Goal: Information Seeking & Learning: Learn about a topic

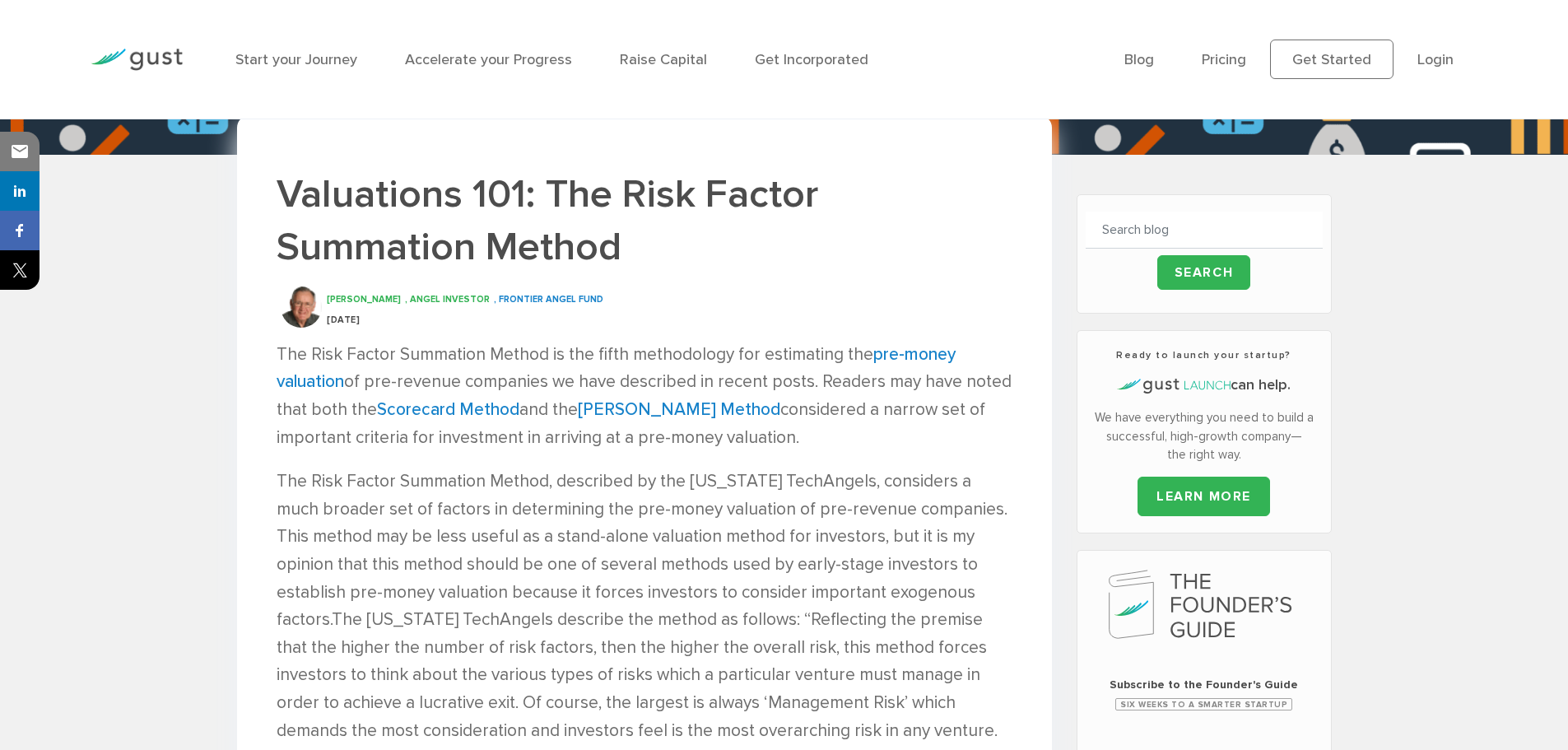
scroll to position [329, 0]
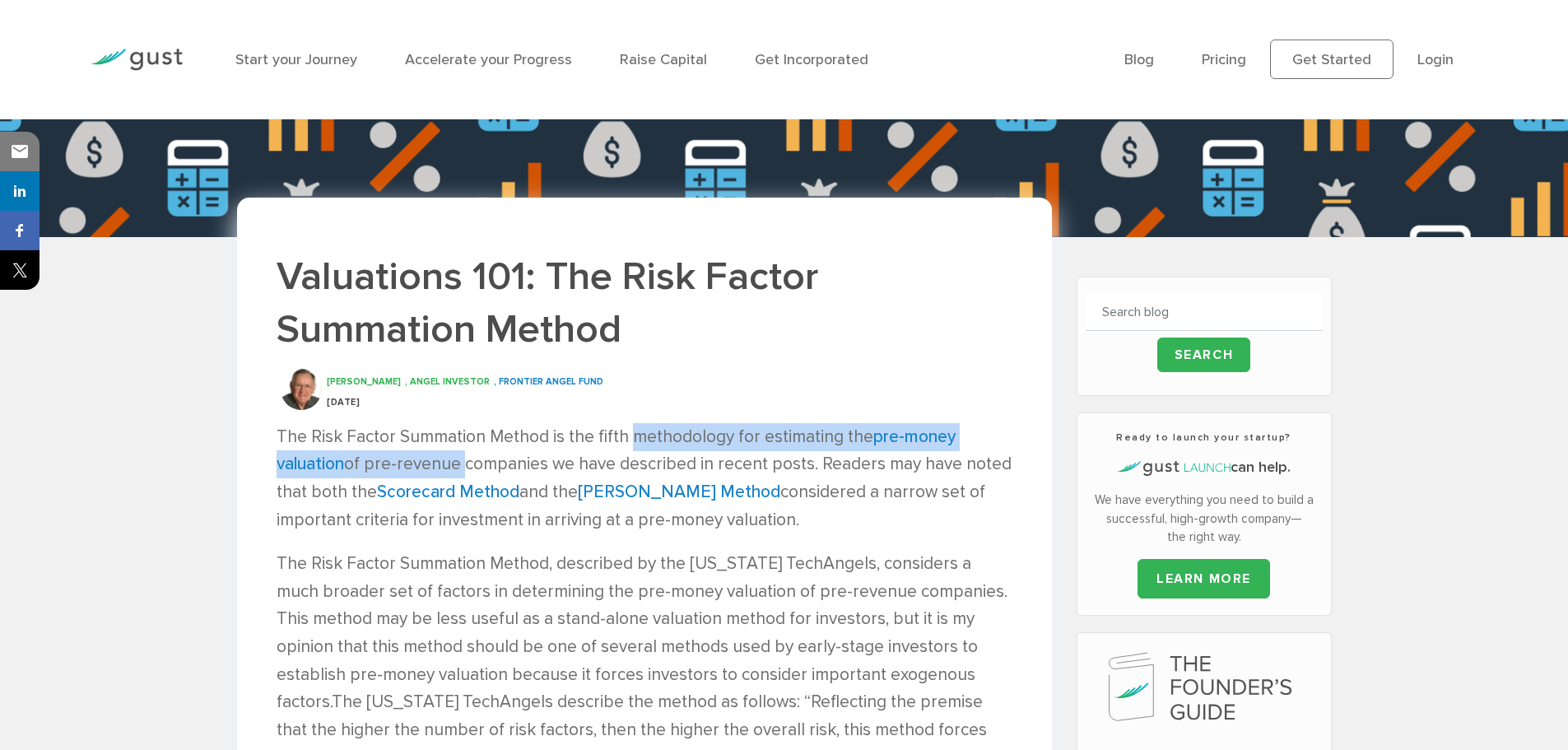
drag, startPoint x: 627, startPoint y: 432, endPoint x: 461, endPoint y: 467, distance: 169.6
click at [461, 467] on p "The Risk Factor Summation Method is the fifth methodology for estimating the pr…" at bounding box center [645, 478] width 736 height 111
copy p "methodology for estimating the pre-money valuation of pre-revenue"
drag, startPoint x: 852, startPoint y: 490, endPoint x: 828, endPoint y: 516, distance: 35.4
click at [828, 516] on p "The Risk Factor Summation Method is the fifth methodology for estimating the pr…" at bounding box center [645, 478] width 736 height 111
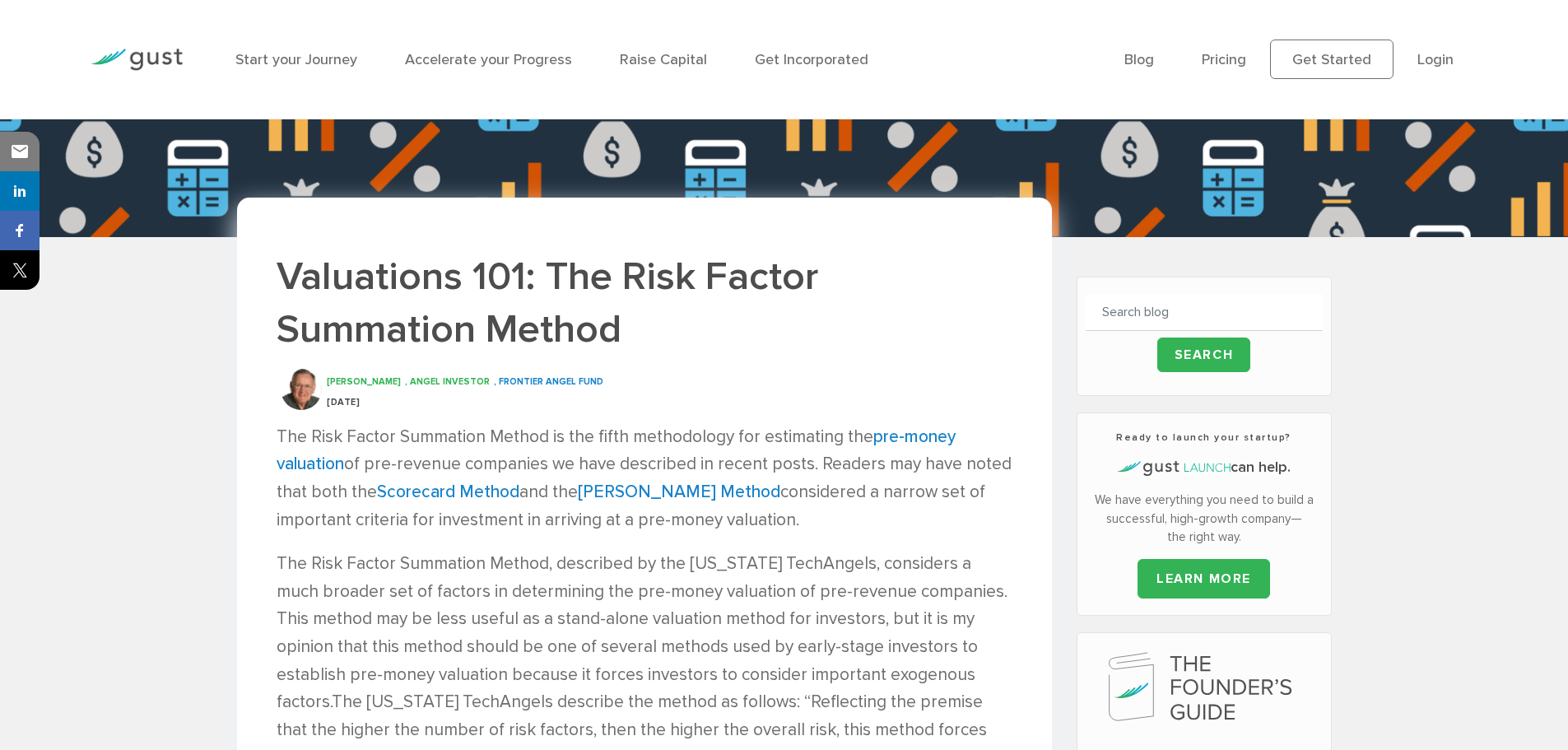
click at [836, 599] on p "The Risk Factor Summation Method, described by the Ohio TechAngels, considers a…" at bounding box center [645, 715] width 736 height 332
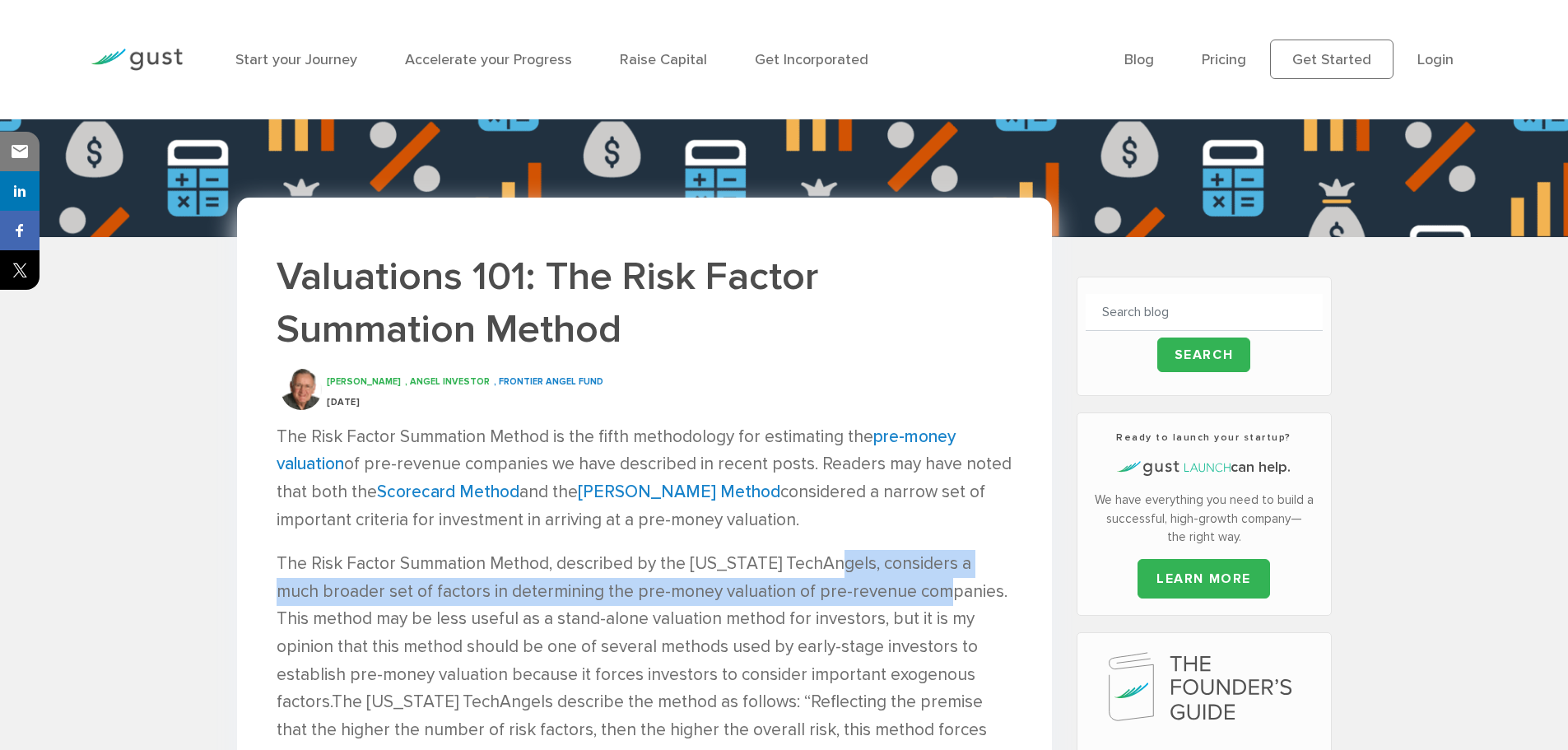
drag, startPoint x: 822, startPoint y: 562, endPoint x: 944, endPoint y: 588, distance: 124.7
click at [944, 588] on p "The Risk Factor Summation Method, described by the Ohio TechAngels, considers a…" at bounding box center [645, 715] width 736 height 332
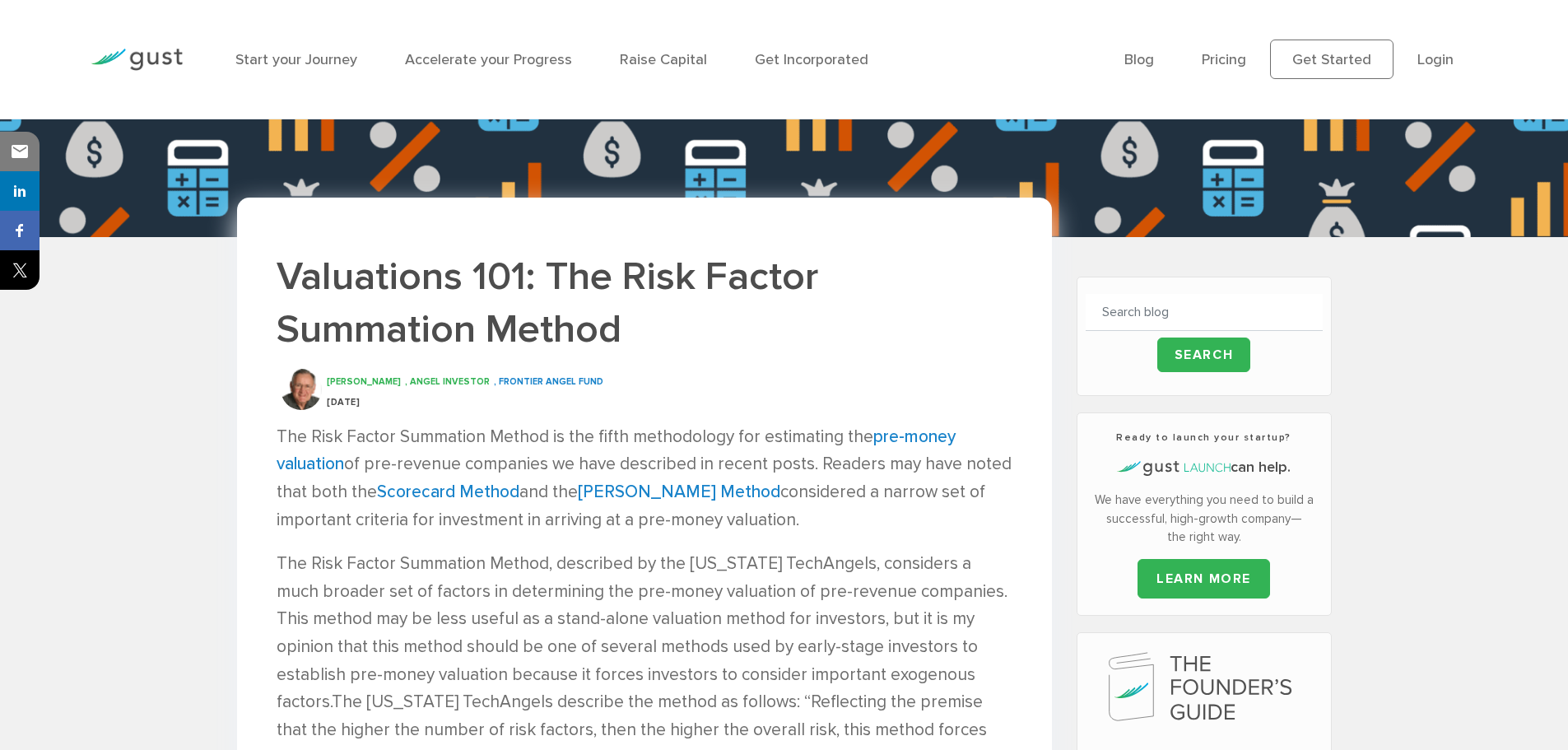
click at [813, 533] on p "The Risk Factor Summation Method is the fifth methodology for estimating the pr…" at bounding box center [645, 478] width 736 height 111
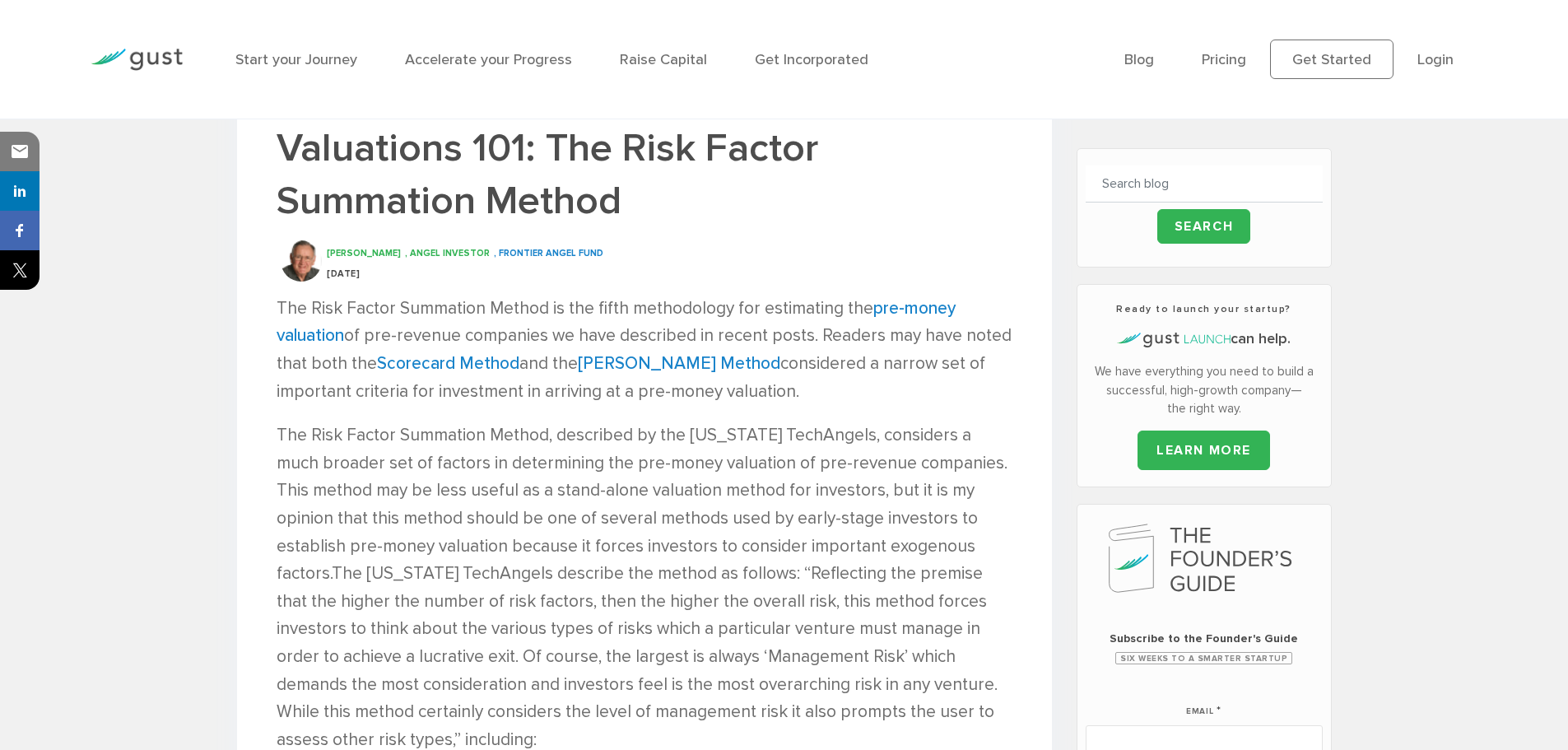
scroll to position [576, 0]
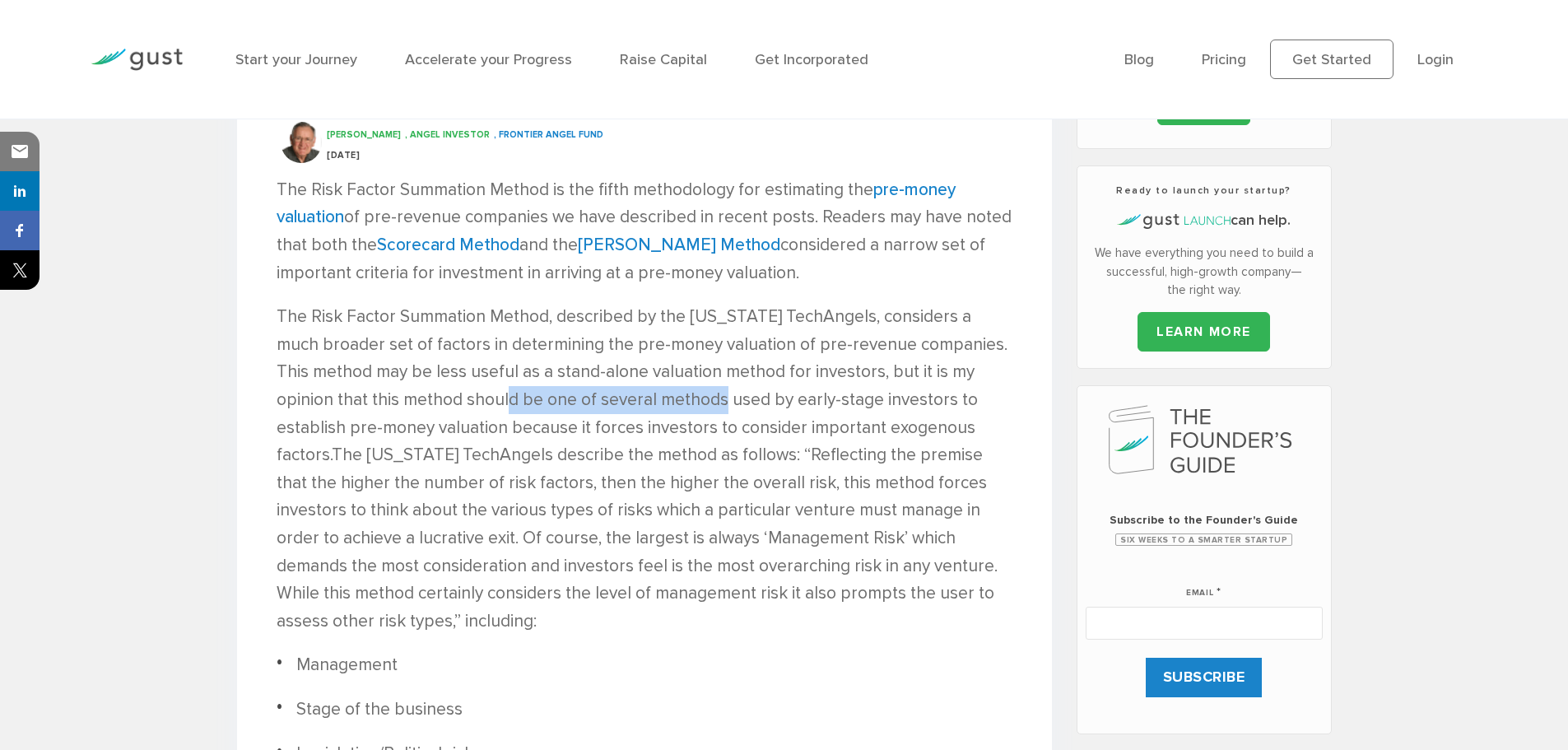
drag, startPoint x: 492, startPoint y: 402, endPoint x: 705, endPoint y: 402, distance: 213.0
click at [705, 402] on p "The Risk Factor Summation Method, described by the Ohio TechAngels, considers a…" at bounding box center [645, 468] width 736 height 332
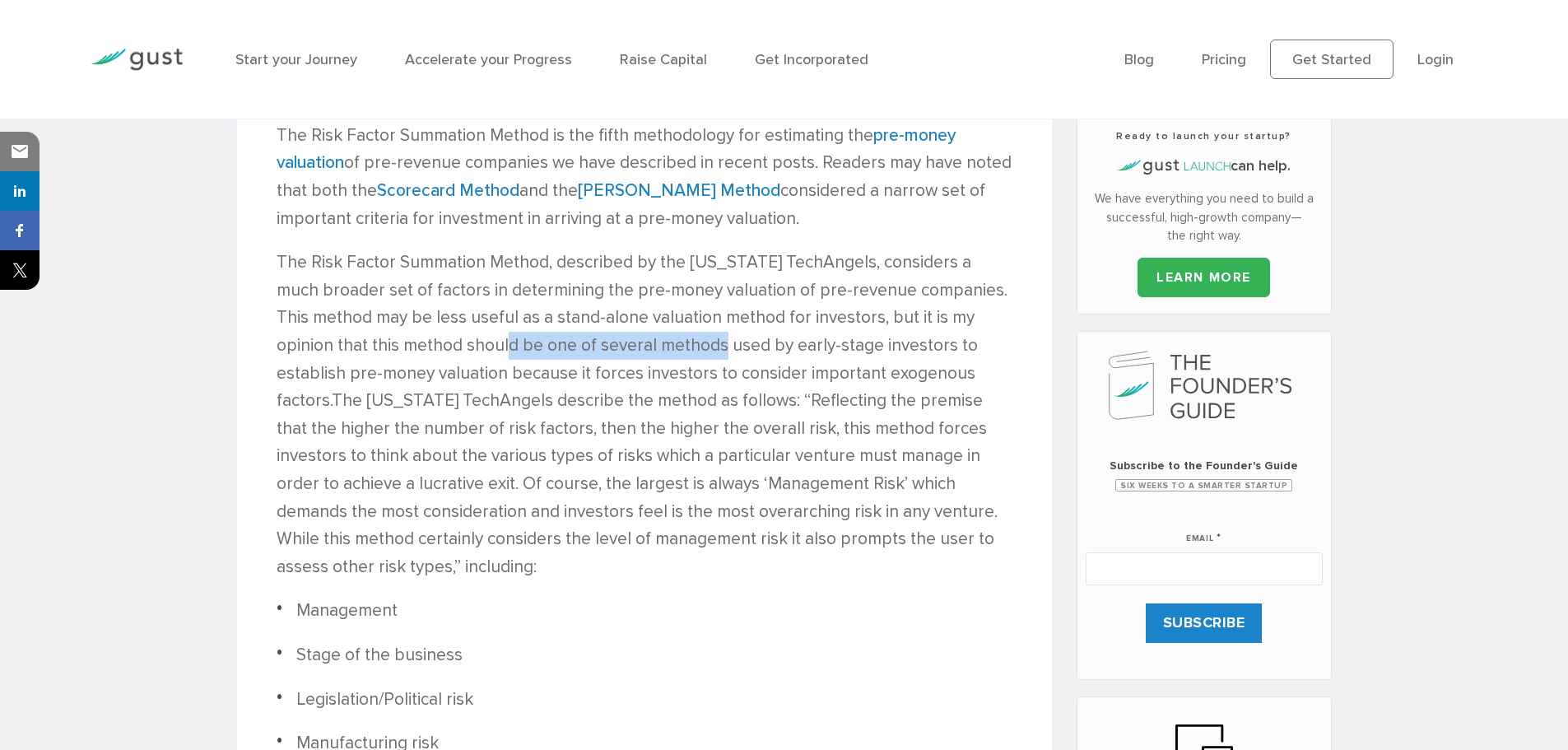
scroll to position [740, 0]
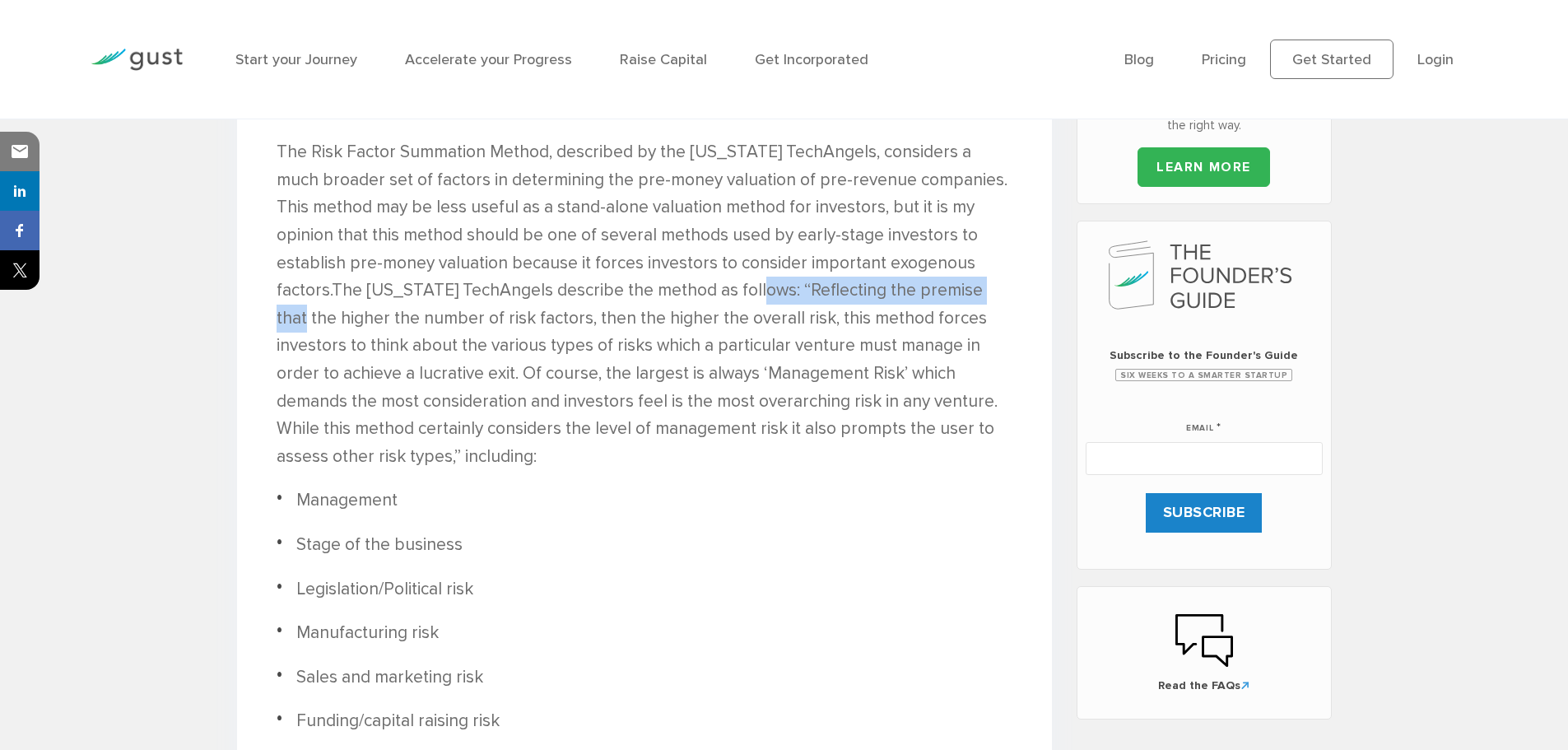
drag, startPoint x: 665, startPoint y: 288, endPoint x: 904, endPoint y: 288, distance: 239.0
click at [904, 288] on p "The Risk Factor Summation Method, described by the Ohio TechAngels, considers a…" at bounding box center [645, 304] width 736 height 332
click at [894, 293] on p "The Risk Factor Summation Method, described by the Ohio TechAngels, considers a…" at bounding box center [645, 304] width 736 height 332
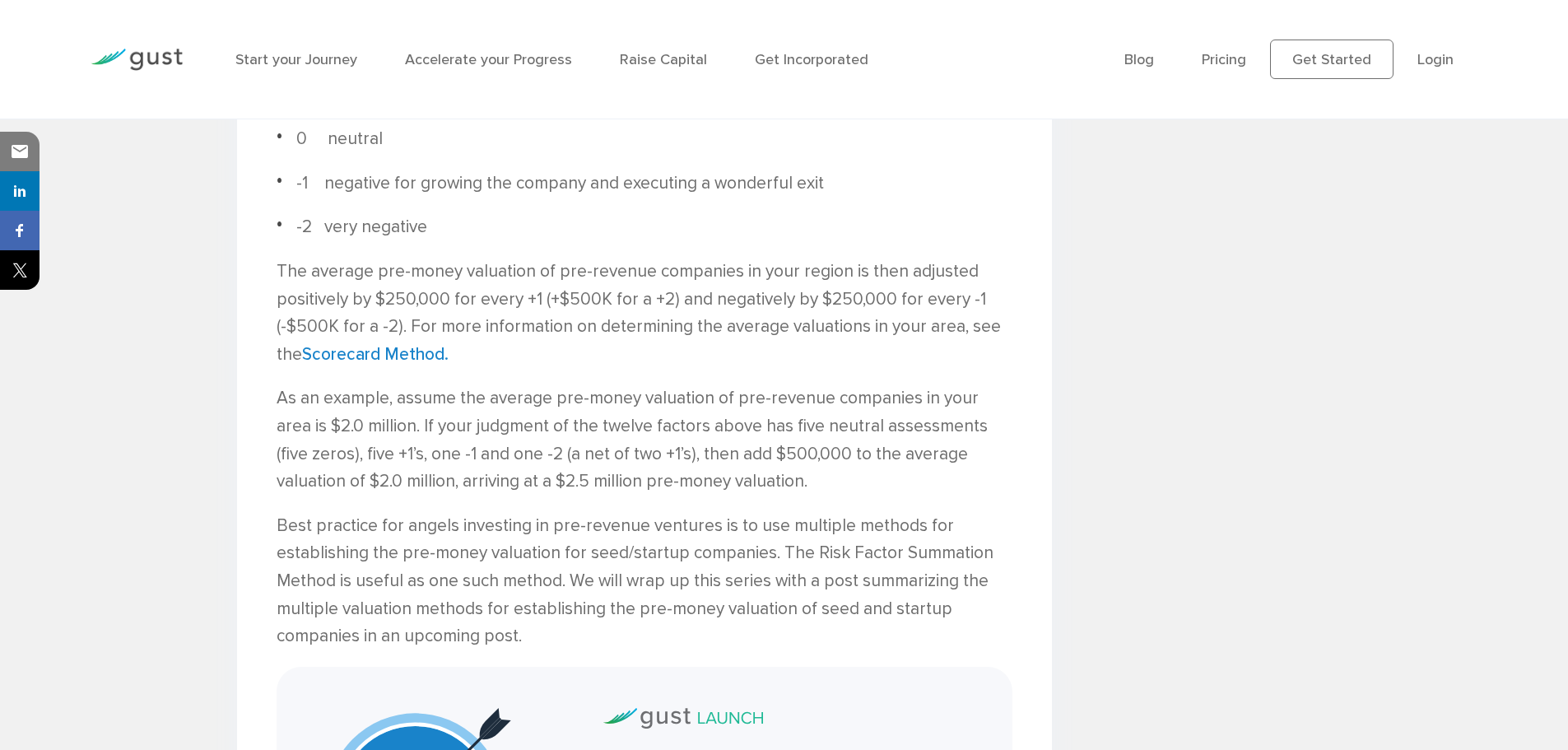
scroll to position [1811, 0]
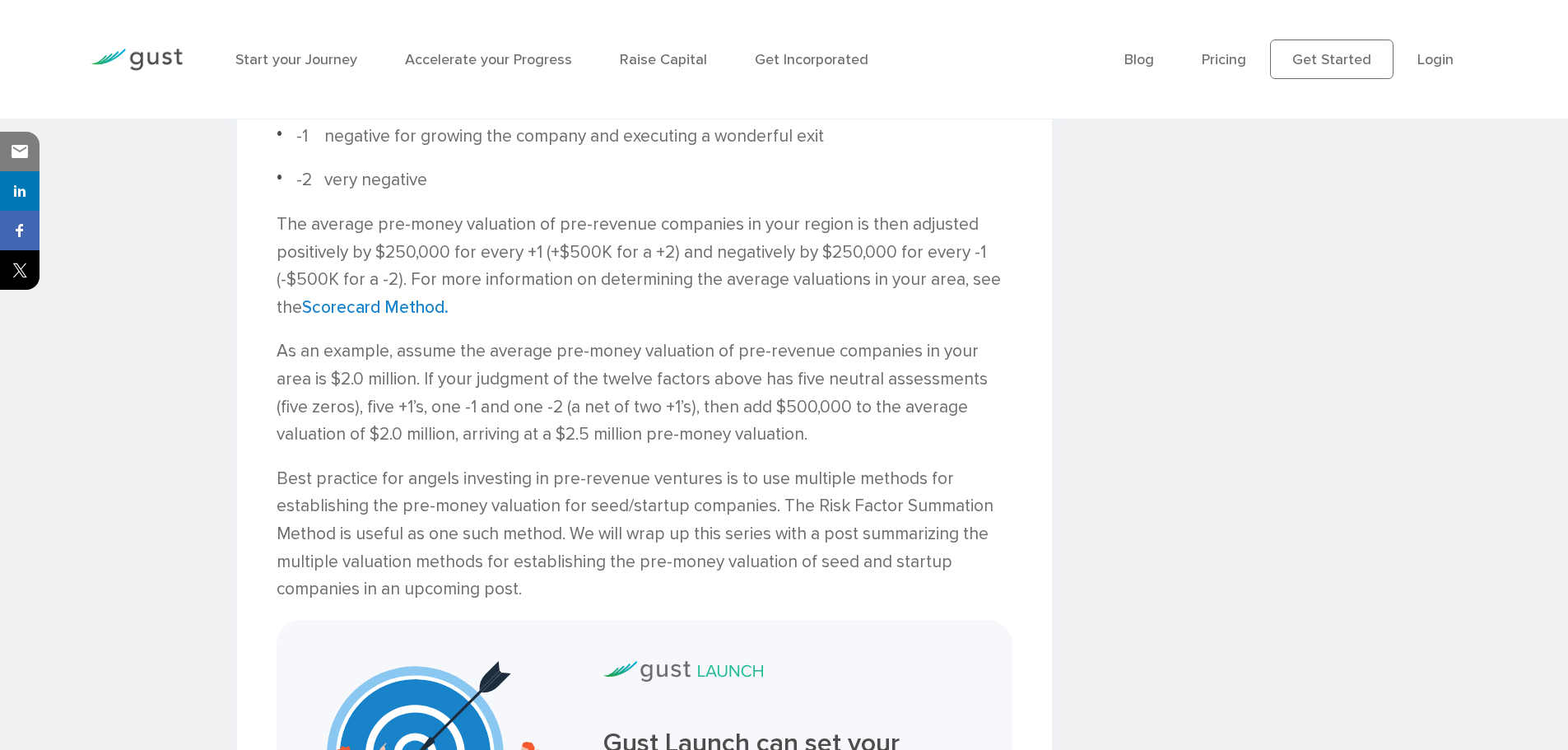
click at [424, 351] on p "As an example, assume the average pre-money valuation of pre-revenue companies …" at bounding box center [645, 392] width 736 height 111
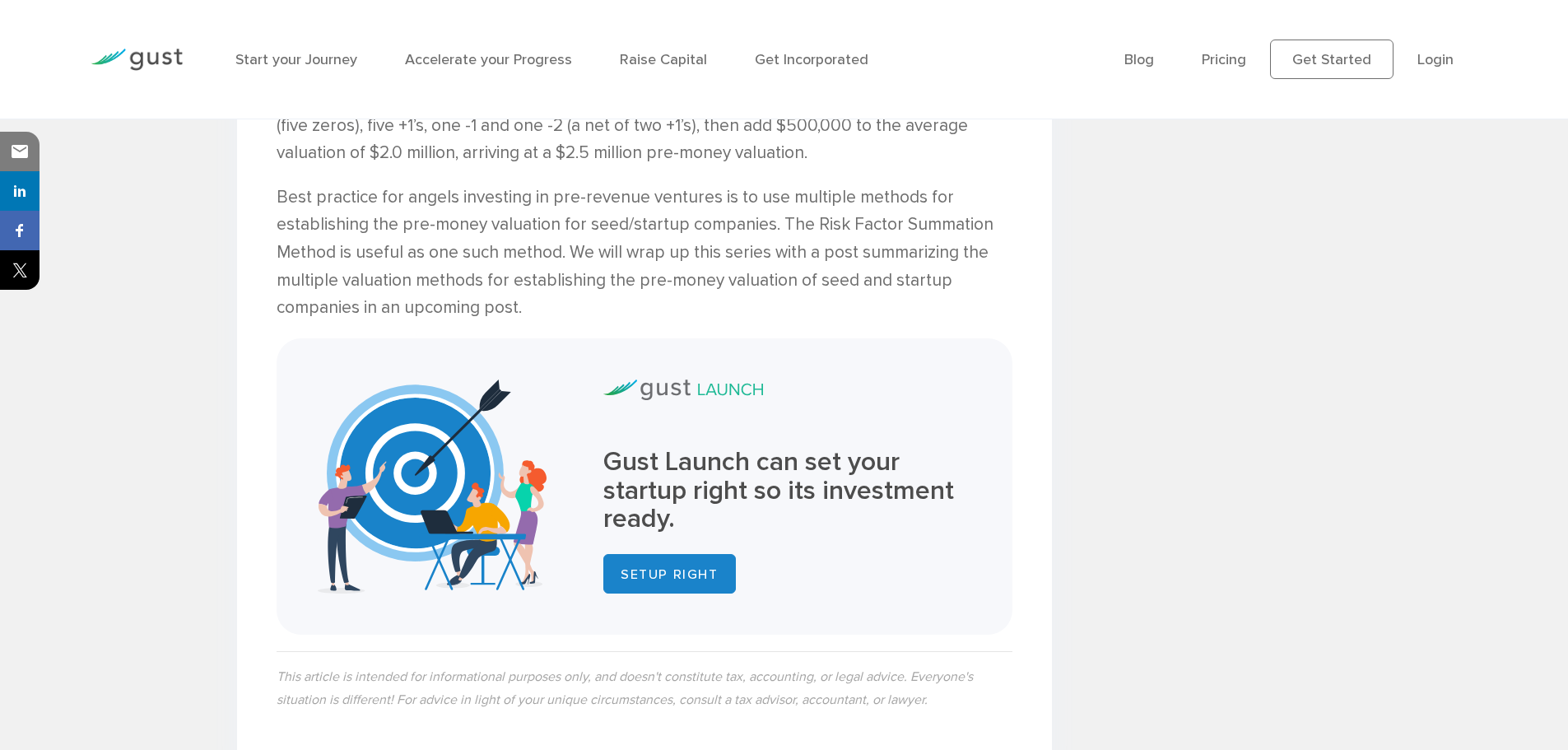
scroll to position [2139, 0]
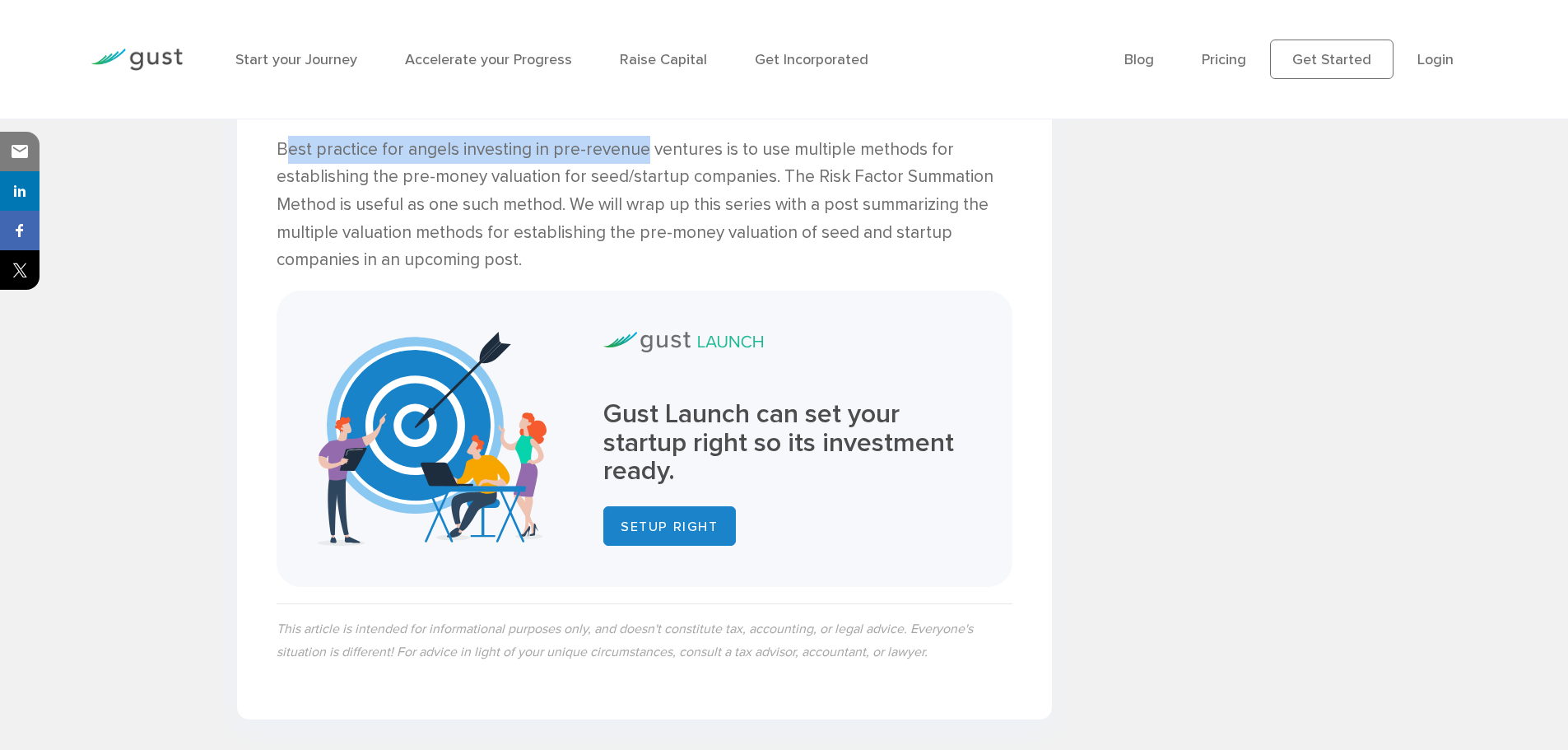
drag, startPoint x: 283, startPoint y: 143, endPoint x: 646, endPoint y: 144, distance: 363.0
click at [646, 144] on p "Best practice for angels investing in pre-revenue ventures is to use multiple m…" at bounding box center [645, 205] width 736 height 138
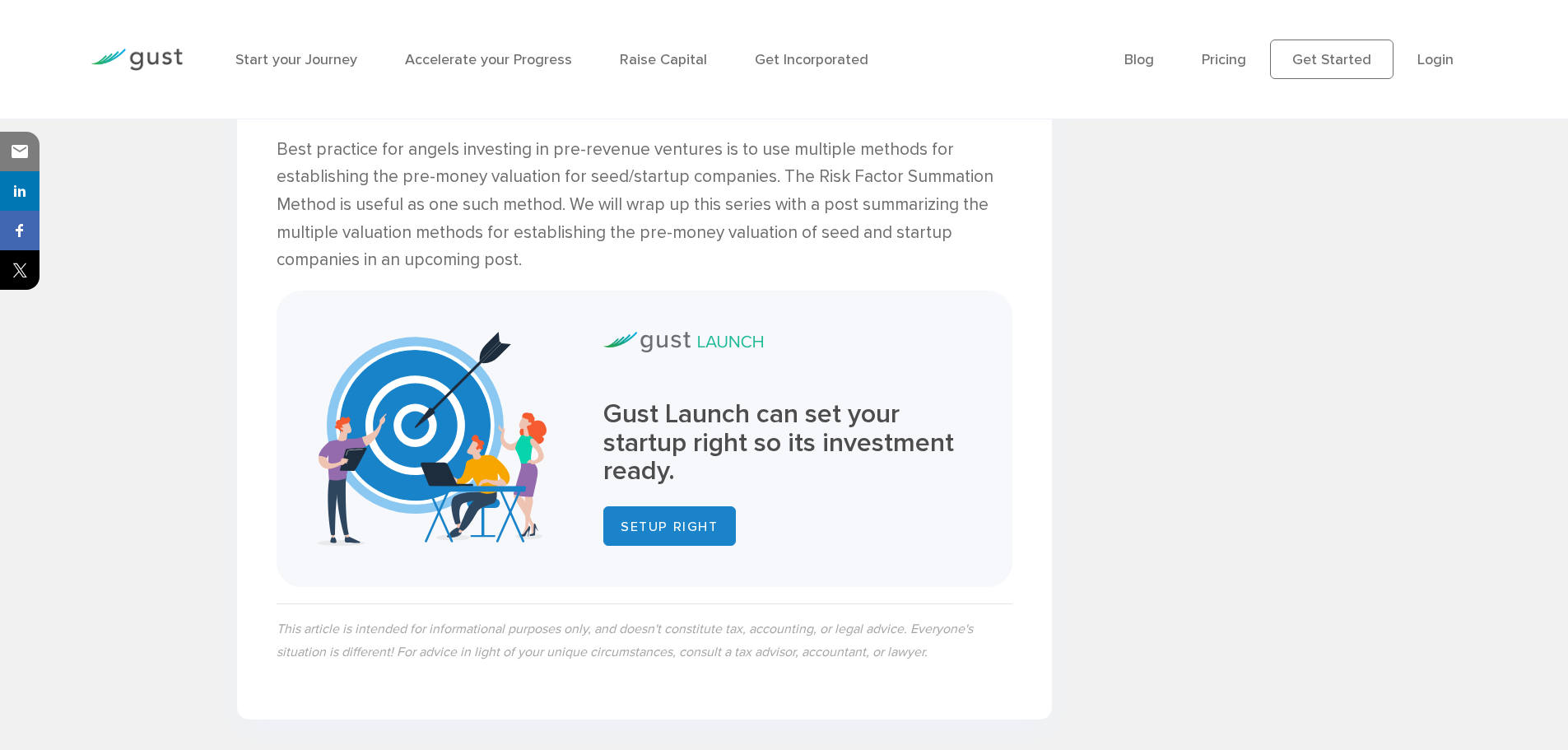
click at [774, 153] on p "Best practice for angels investing in pre-revenue ventures is to use multiple m…" at bounding box center [645, 205] width 736 height 138
drag, startPoint x: 807, startPoint y: 176, endPoint x: 1009, endPoint y: 176, distance: 202.0
click at [1009, 176] on p "Best practice for angels investing in pre-revenue ventures is to use multiple m…" at bounding box center [645, 205] width 736 height 138
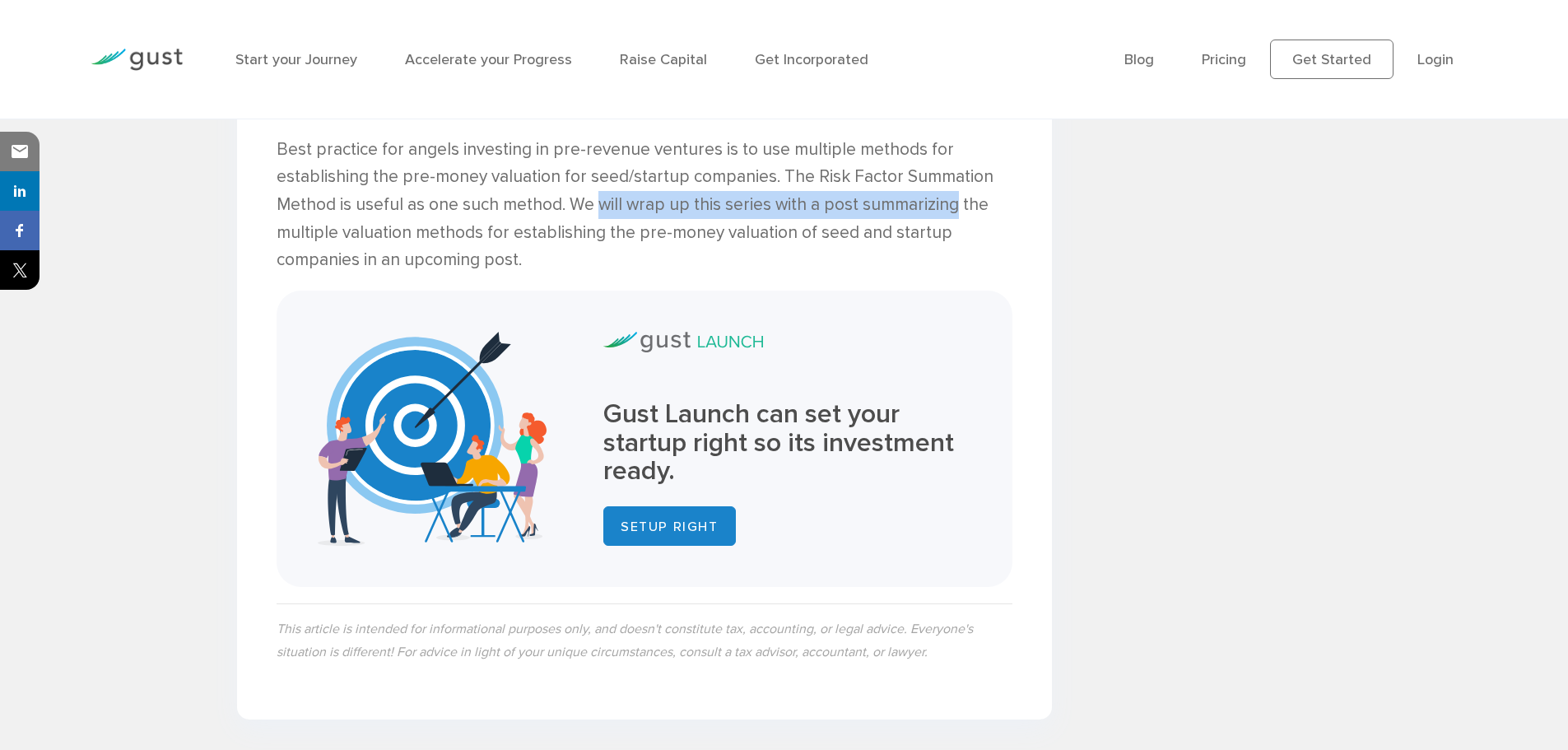
drag, startPoint x: 600, startPoint y: 199, endPoint x: 955, endPoint y: 199, distance: 355.0
click at [955, 199] on p "Best practice for angels investing in pre-revenue ventures is to use multiple m…" at bounding box center [645, 205] width 736 height 138
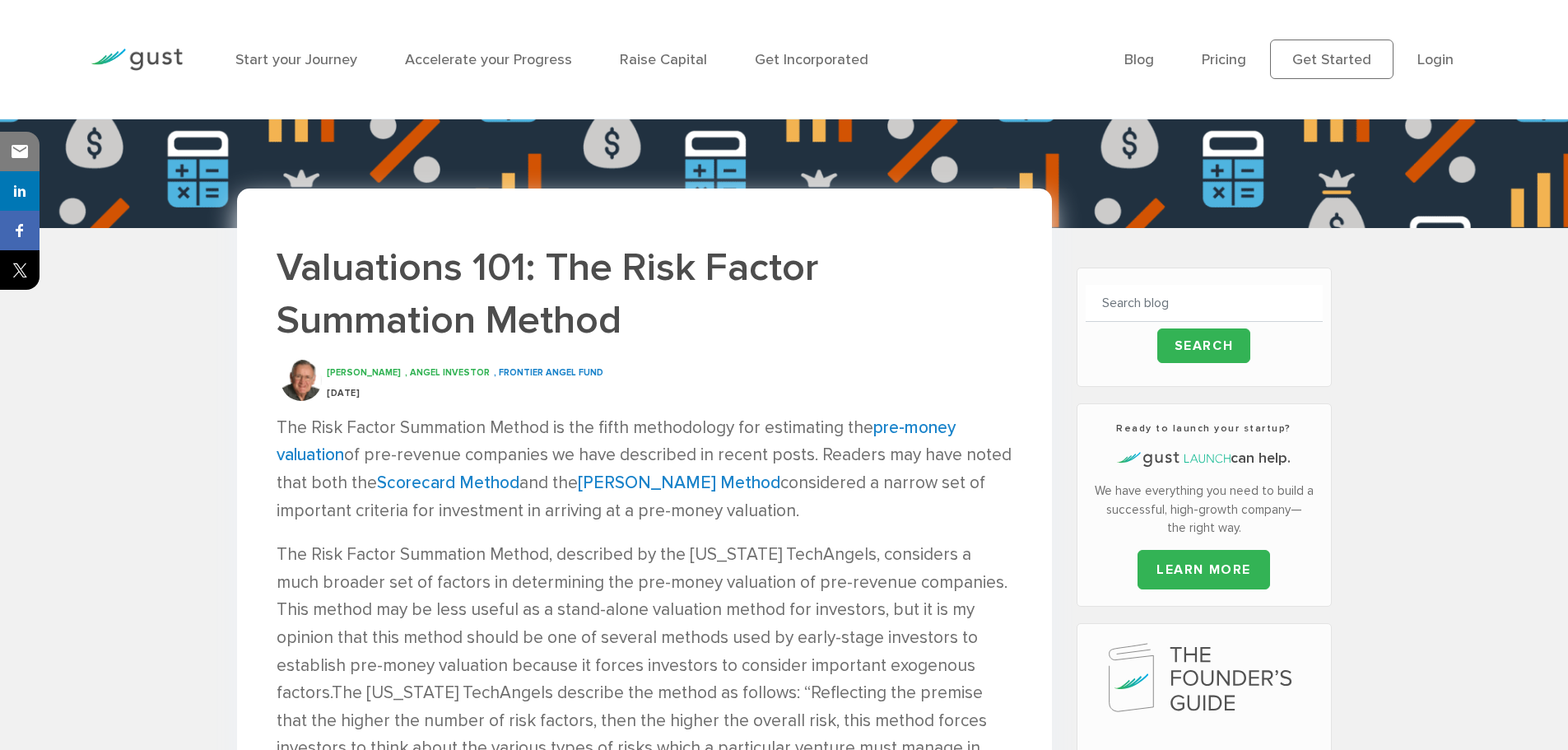
scroll to position [329, 0]
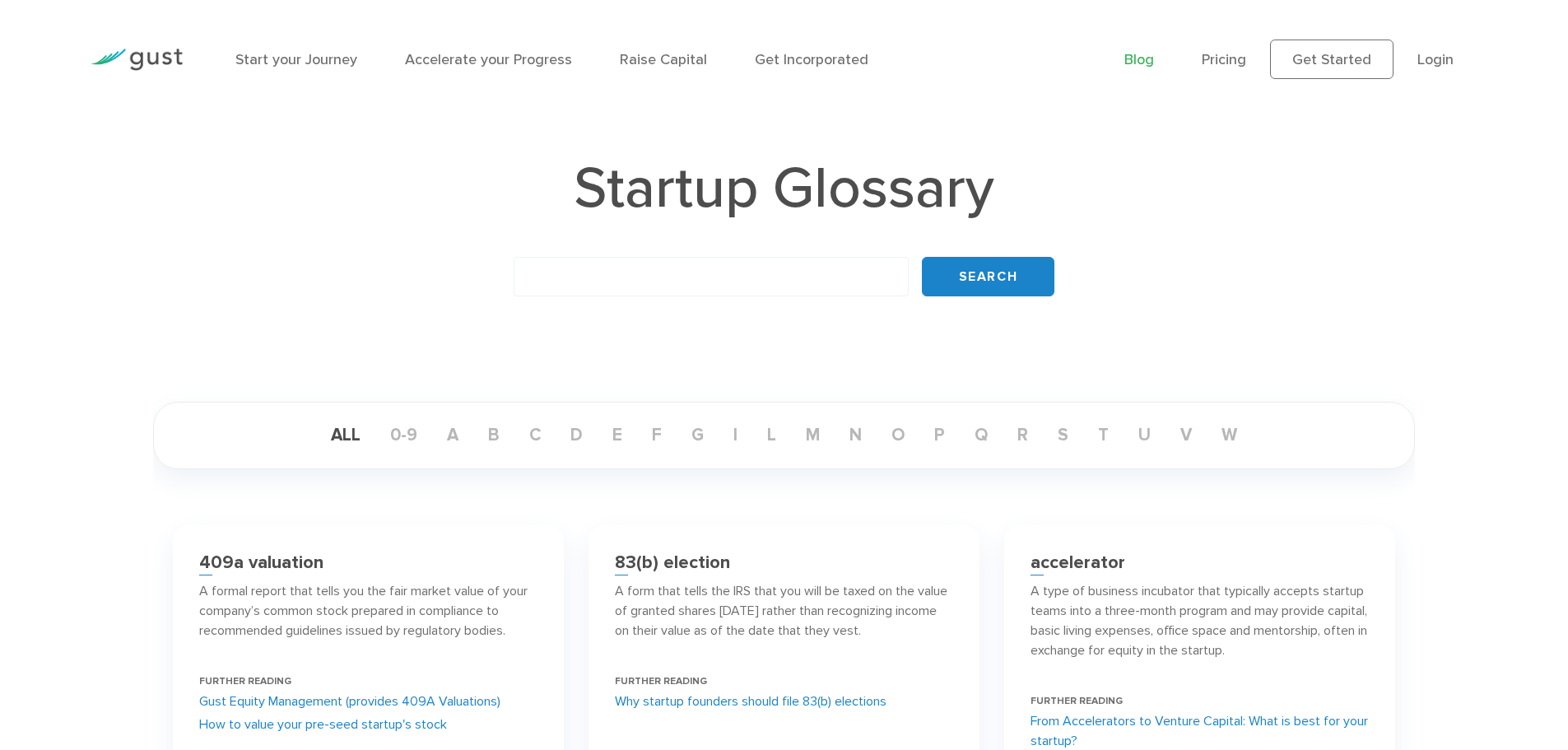
click at [1133, 65] on link "Blog" at bounding box center [1139, 60] width 30 height 17
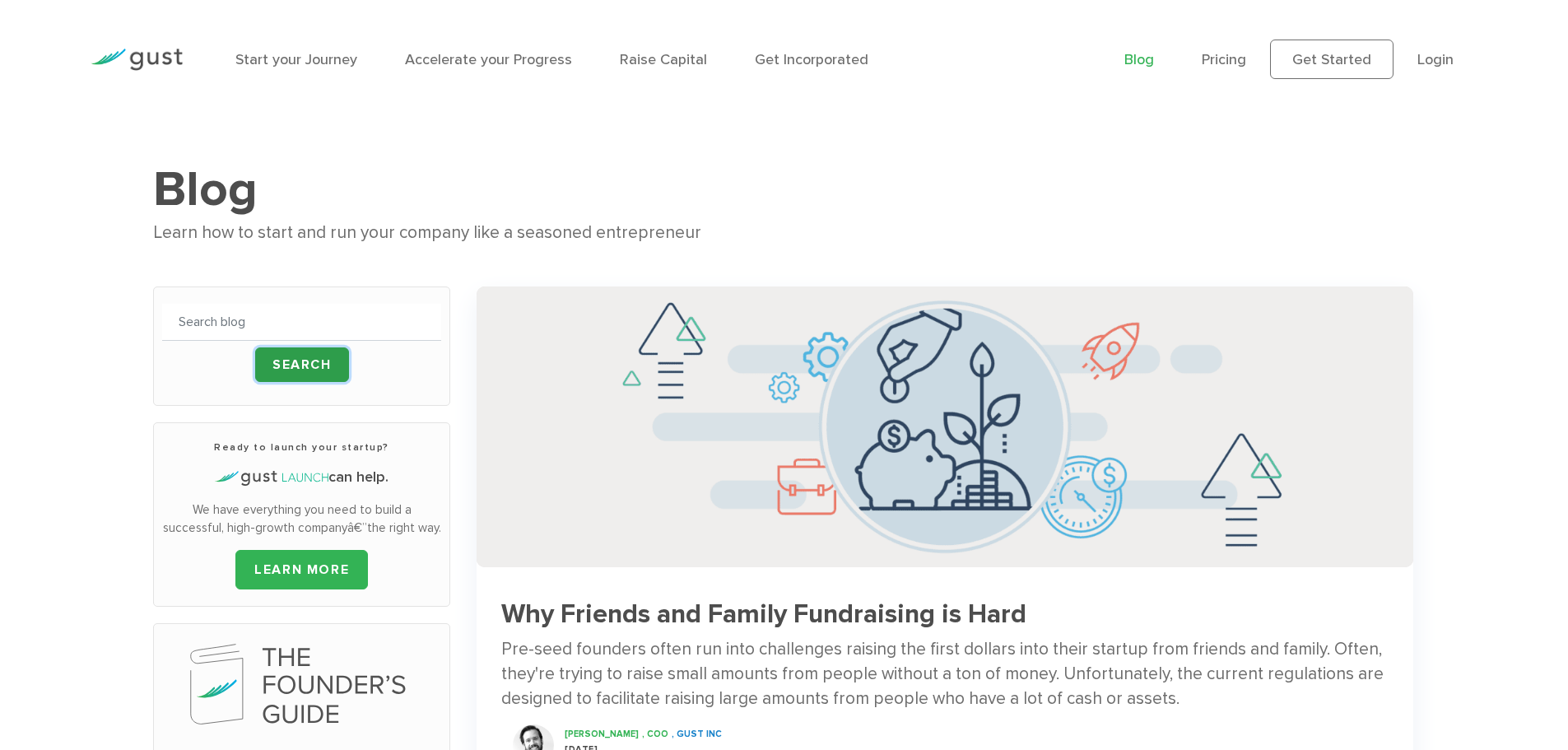
click at [294, 364] on input "Search" at bounding box center [302, 364] width 94 height 35
type input "valuation"
click at [255, 347] on input "Search" at bounding box center [302, 364] width 94 height 35
click at [298, 359] on input "Search" at bounding box center [302, 364] width 94 height 35
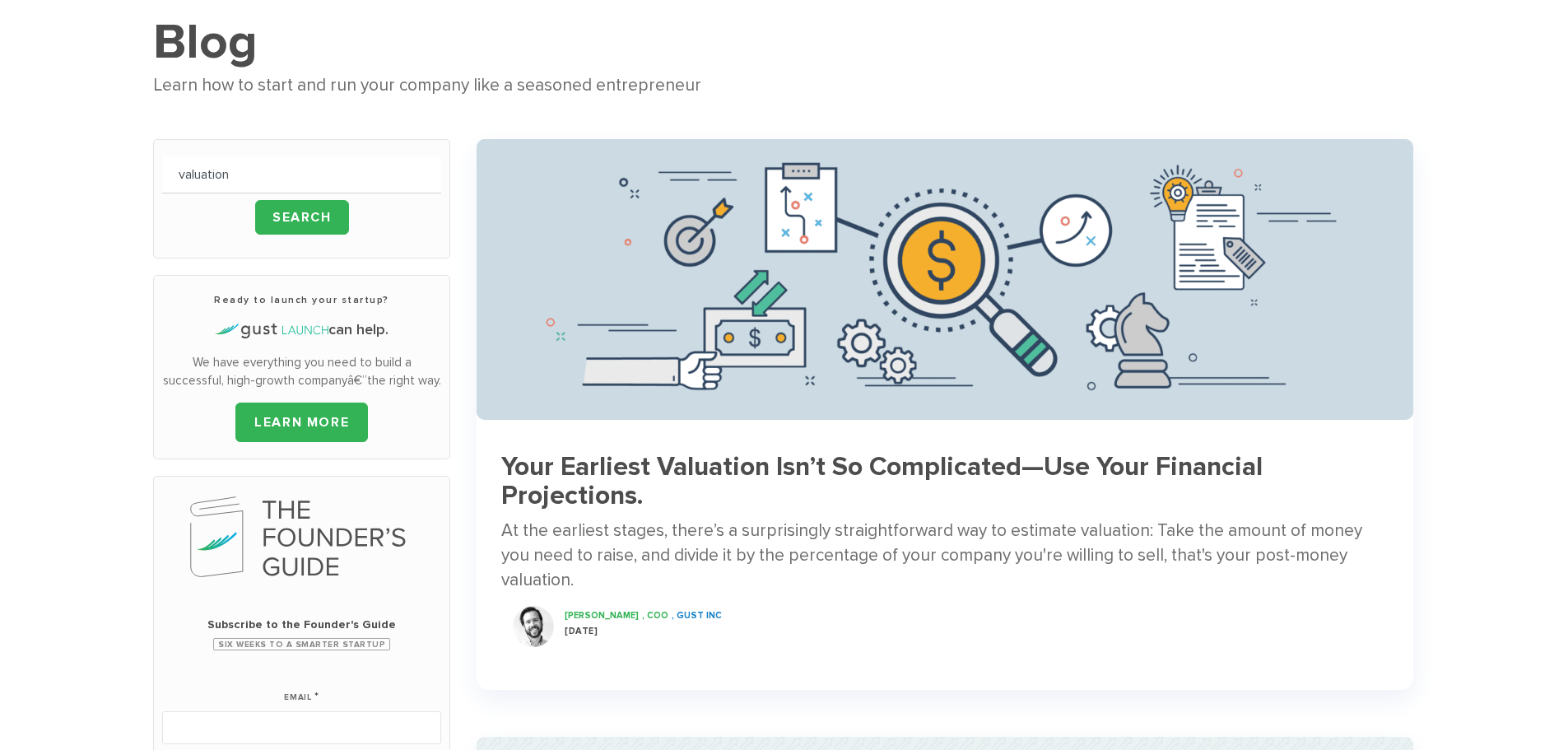
scroll to position [83, 0]
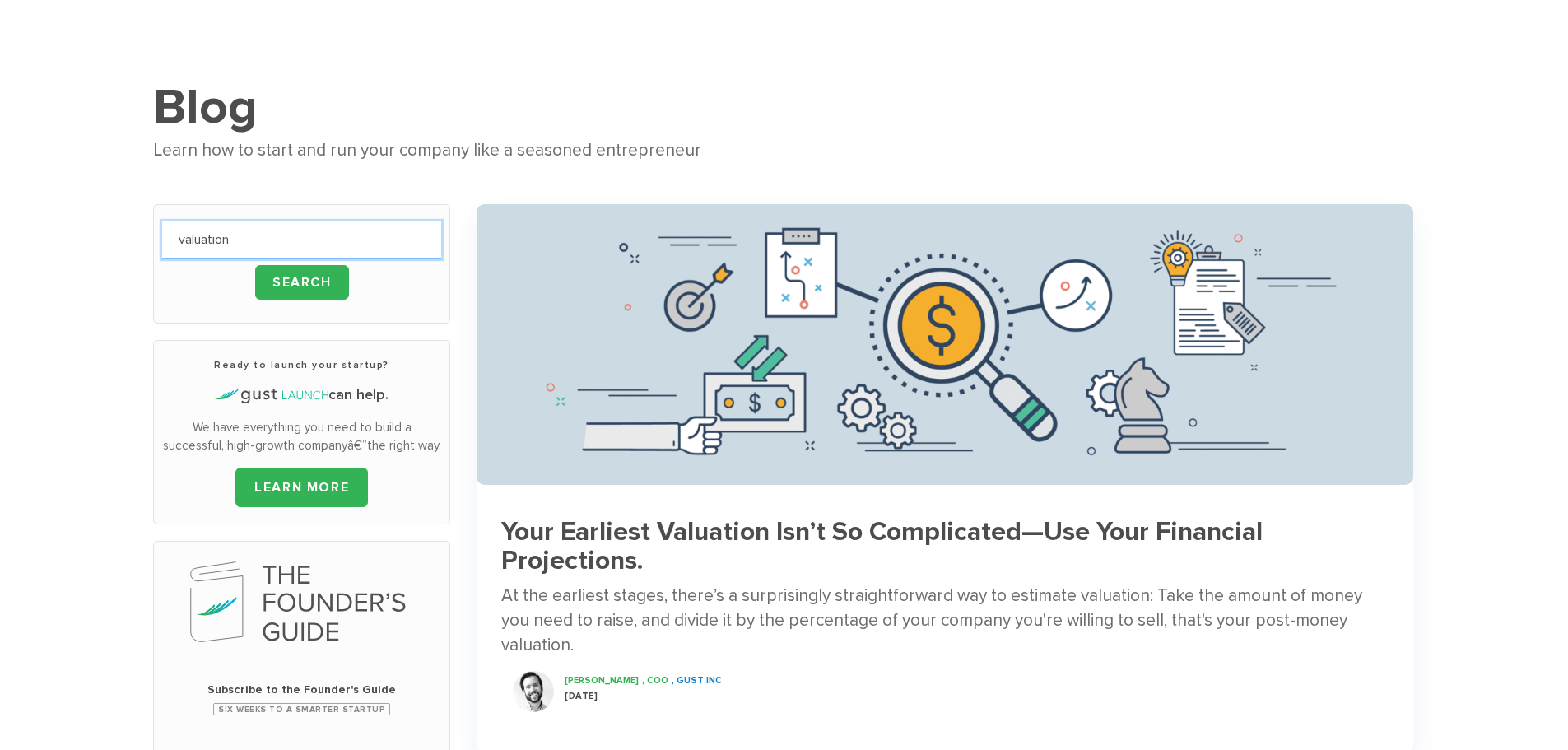
click at [260, 234] on input "valuation" at bounding box center [302, 239] width 279 height 38
drag, startPoint x: 287, startPoint y: 234, endPoint x: 164, endPoint y: 232, distance: 123.0
click at [164, 232] on input "valuation" at bounding box center [302, 239] width 279 height 38
paste input "methodology for estimating the pre-money valuation of pre-revenue"
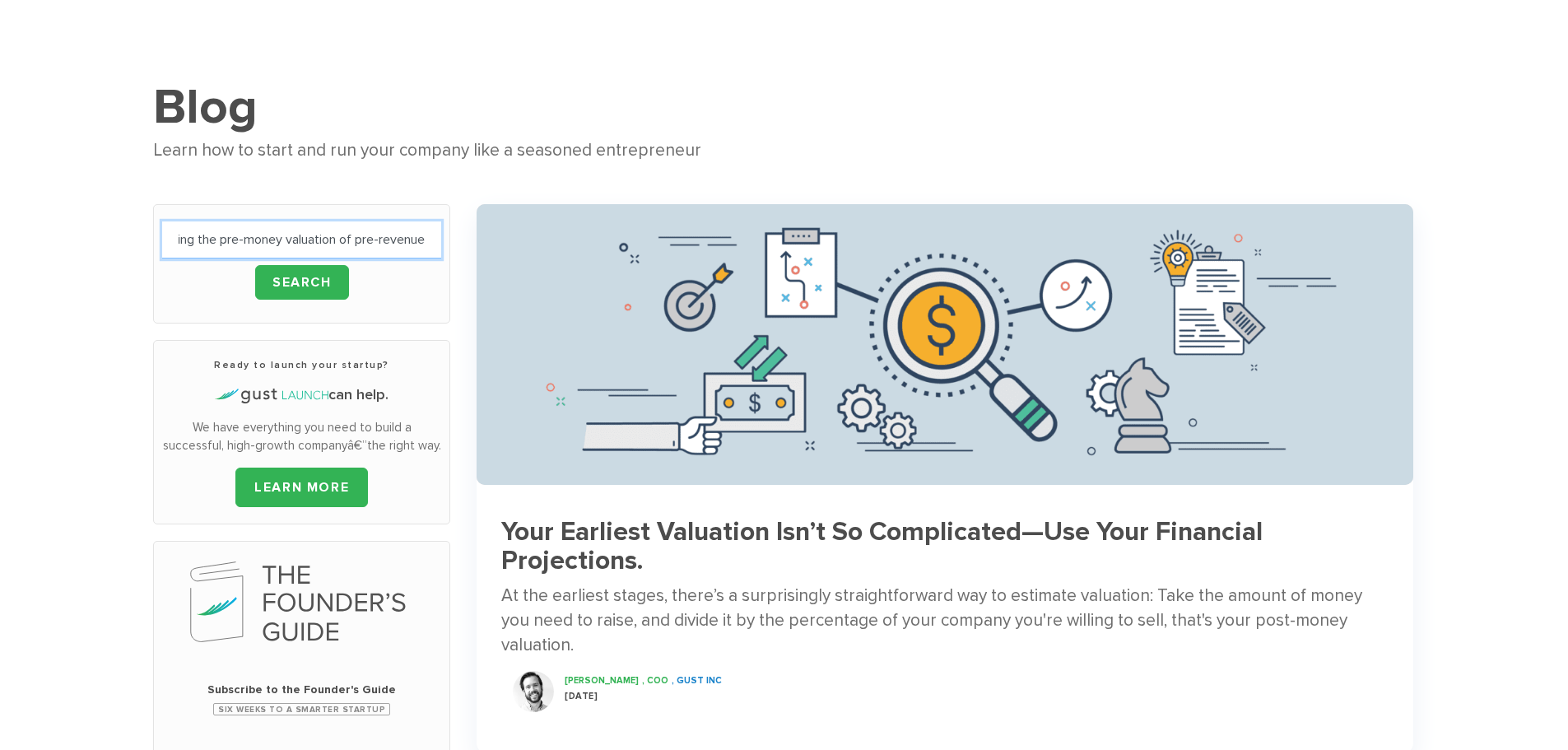
type input "methodology for estimating the pre-money valuation of pre-revenue"
click at [255, 265] on input "Search" at bounding box center [302, 283] width 94 height 35
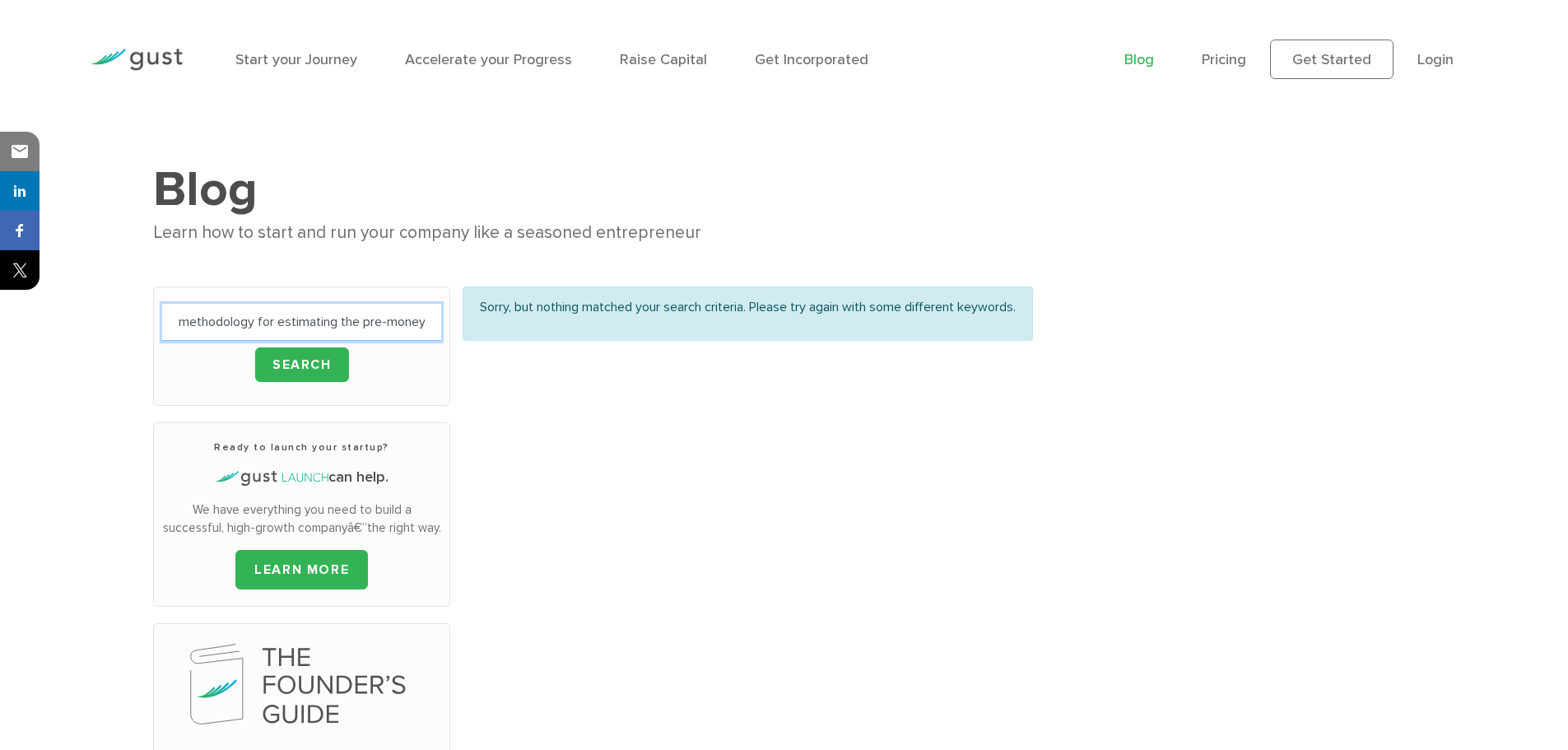
click at [329, 326] on input "methodology for estimating the pre-money valuation of pre-revenue" at bounding box center [302, 322] width 279 height 38
click at [251, 316] on input "methodology for estimating the pre-money valuation of pre-revenue" at bounding box center [302, 322] width 279 height 38
type input "valuation methodology"
click at [255, 347] on input "Search" at bounding box center [302, 364] width 94 height 35
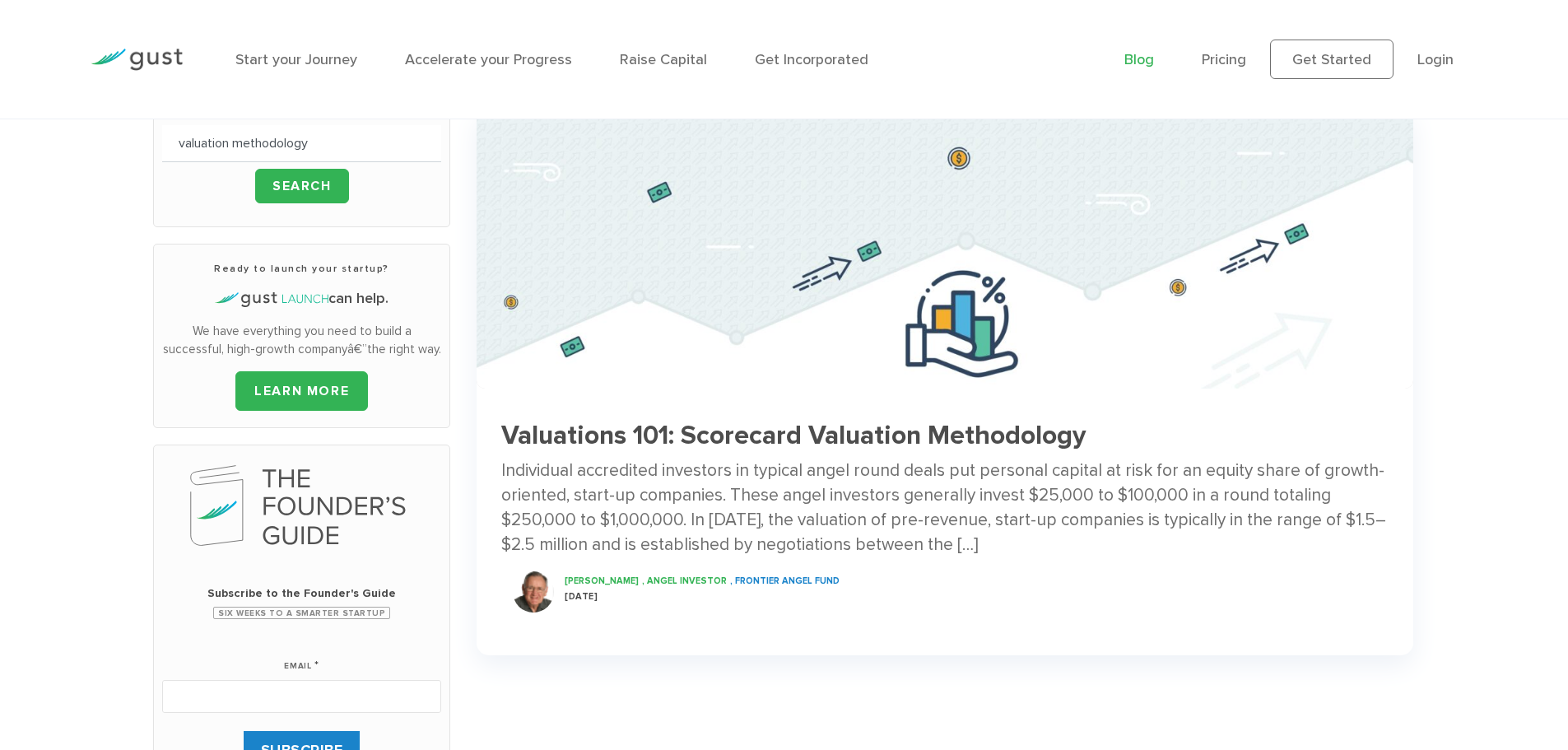
scroll to position [164, 0]
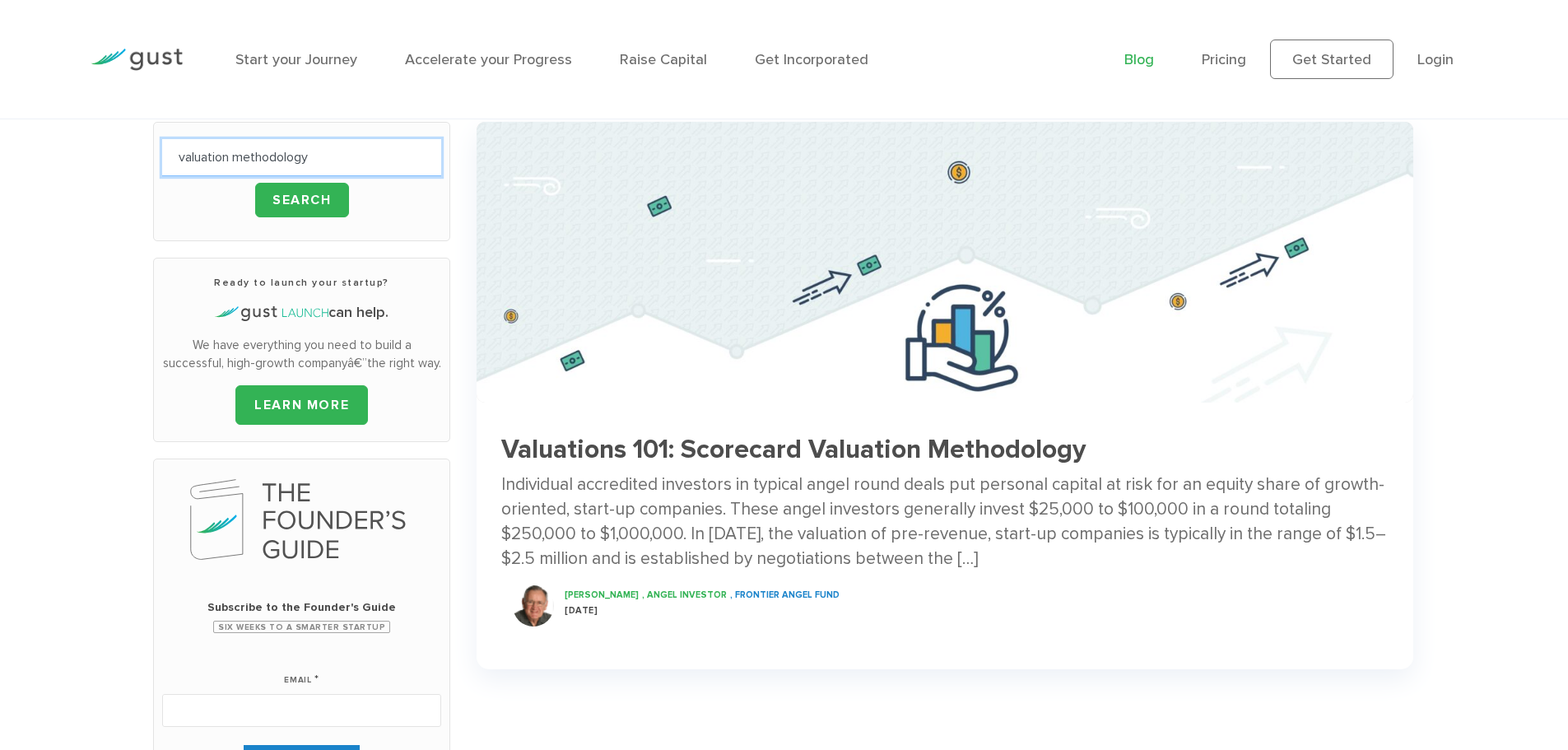
click at [278, 173] on input "valuation methodology" at bounding box center [302, 158] width 279 height 38
drag, startPoint x: 332, startPoint y: 162, endPoint x: 234, endPoint y: 162, distance: 98.0
click at [234, 162] on input "valuation methodology" at bounding box center [302, 158] width 279 height 38
type input "valuations 101"
click at [255, 183] on input "Search" at bounding box center [302, 200] width 94 height 35
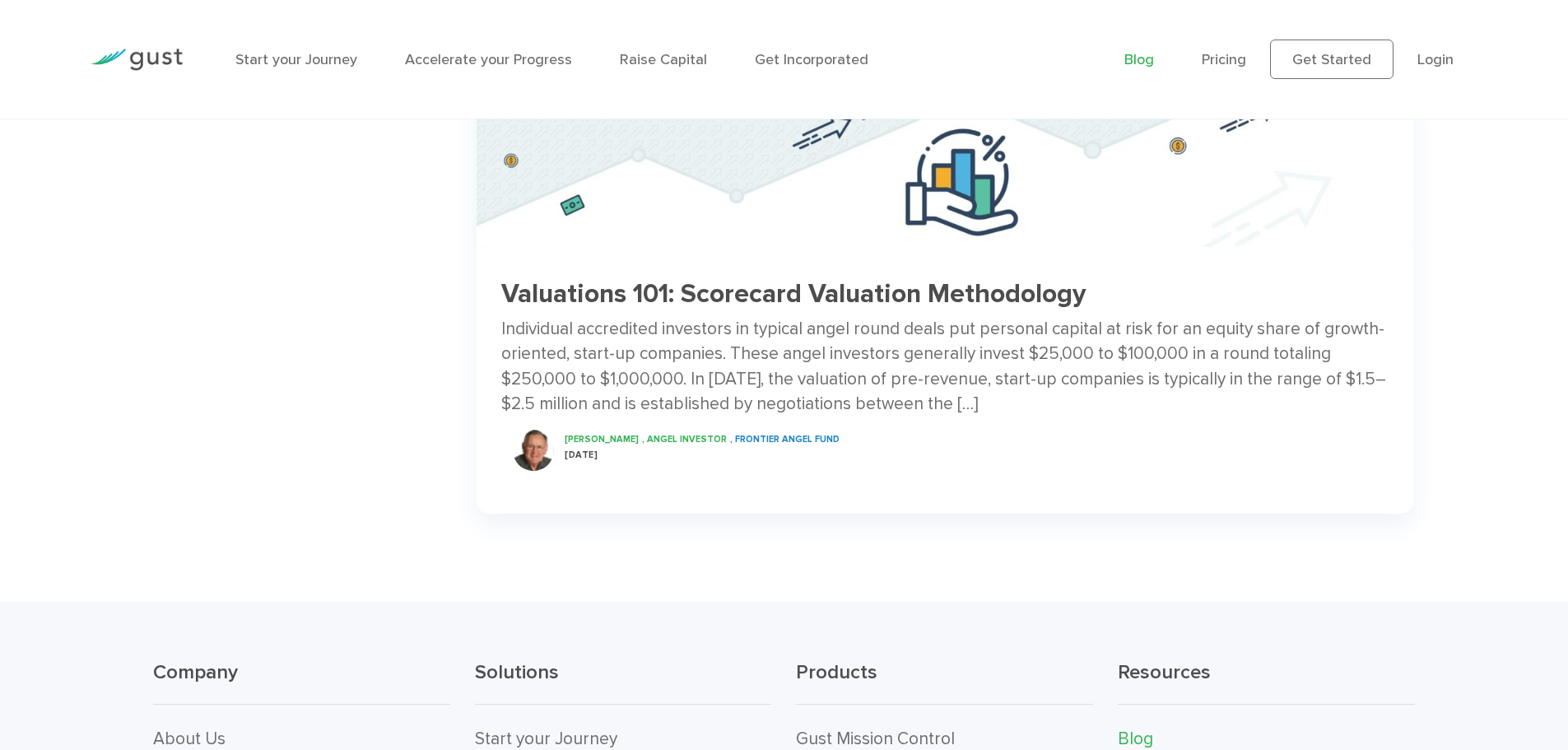
scroll to position [2962, 0]
